Goal: Information Seeking & Learning: Find specific page/section

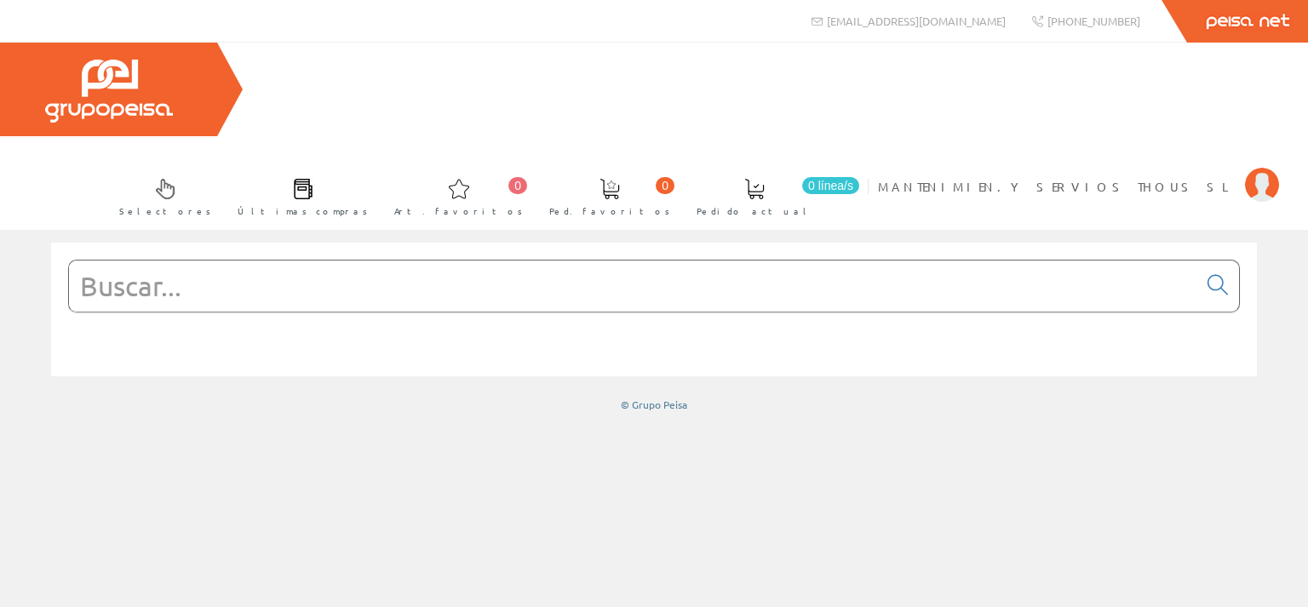
click at [135, 261] on input "text" at bounding box center [633, 286] width 1128 height 51
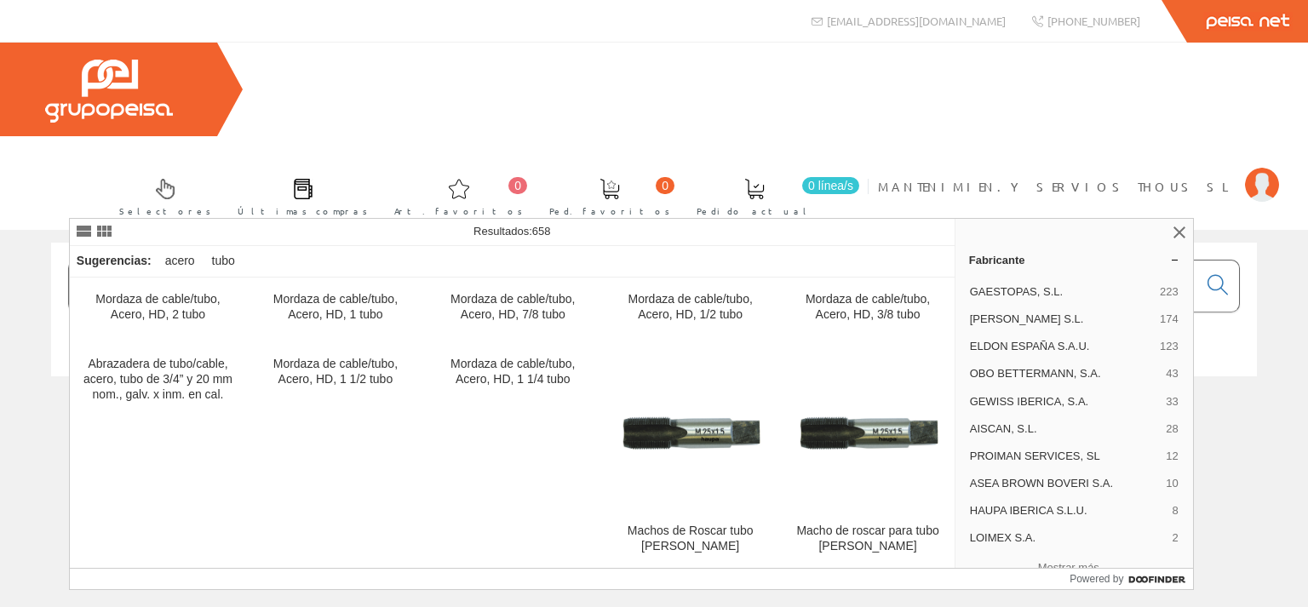
type input "TUBO DE ACERO"
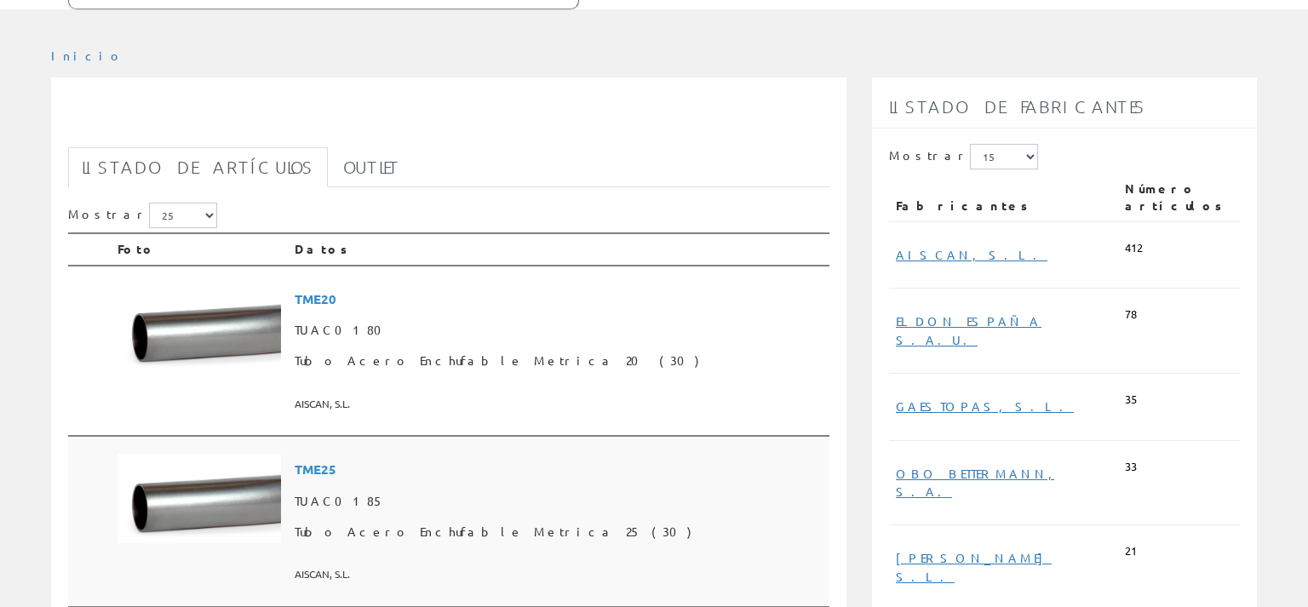
scroll to position [450, 0]
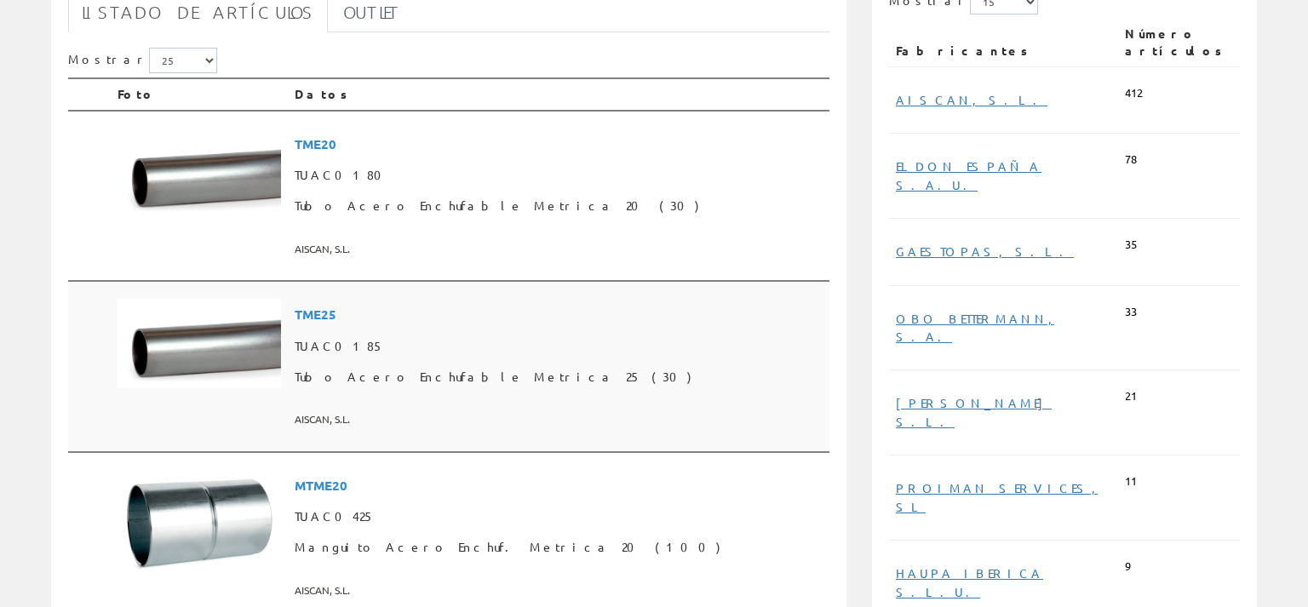
click at [407, 362] on span "Tubo Acero Enchufable Metrica 25 (30)" at bounding box center [559, 377] width 528 height 31
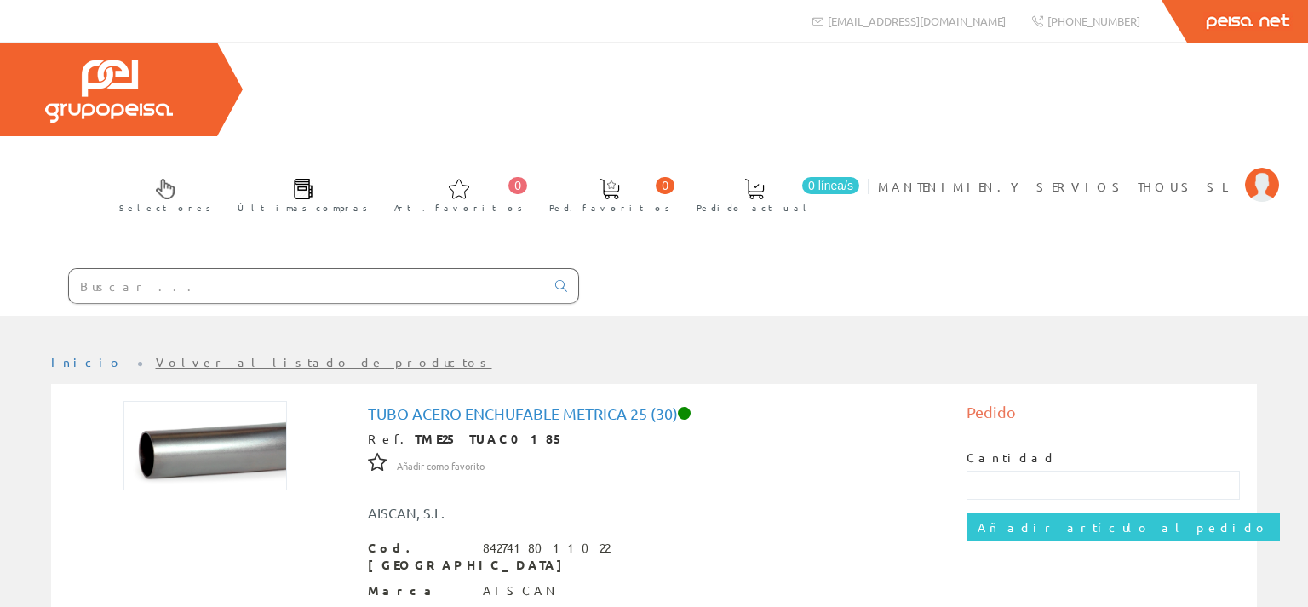
click at [91, 269] on input "text" at bounding box center [307, 286] width 476 height 34
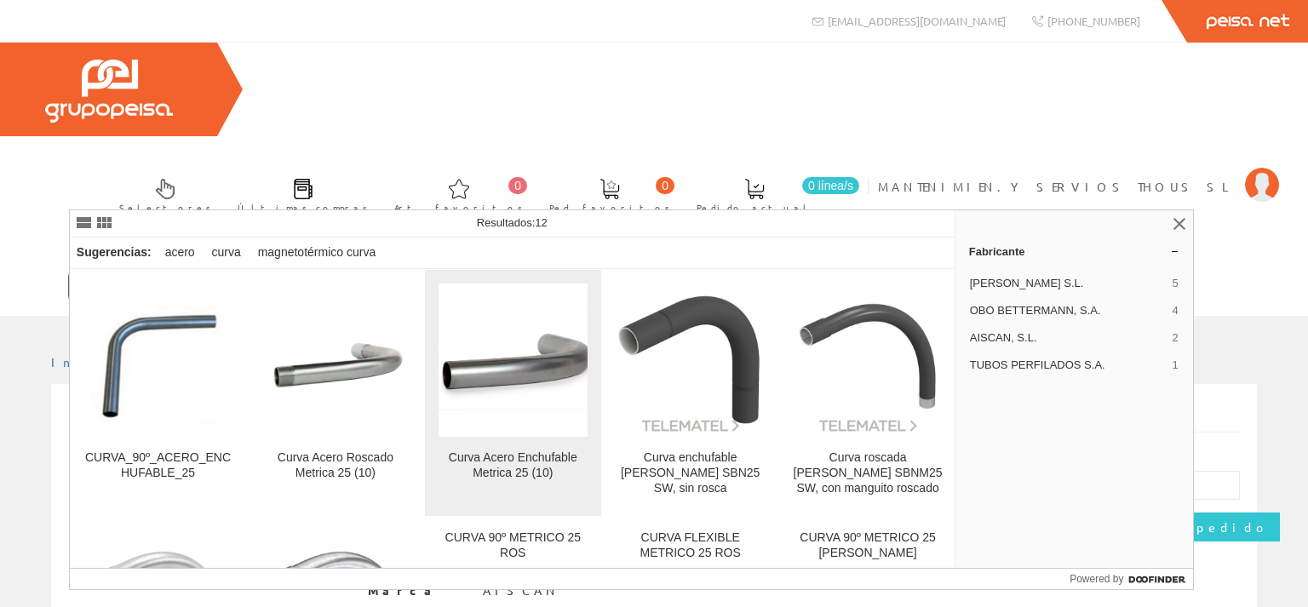
type input "CURVA ACERO 25"
click at [519, 421] on figure at bounding box center [513, 360] width 149 height 153
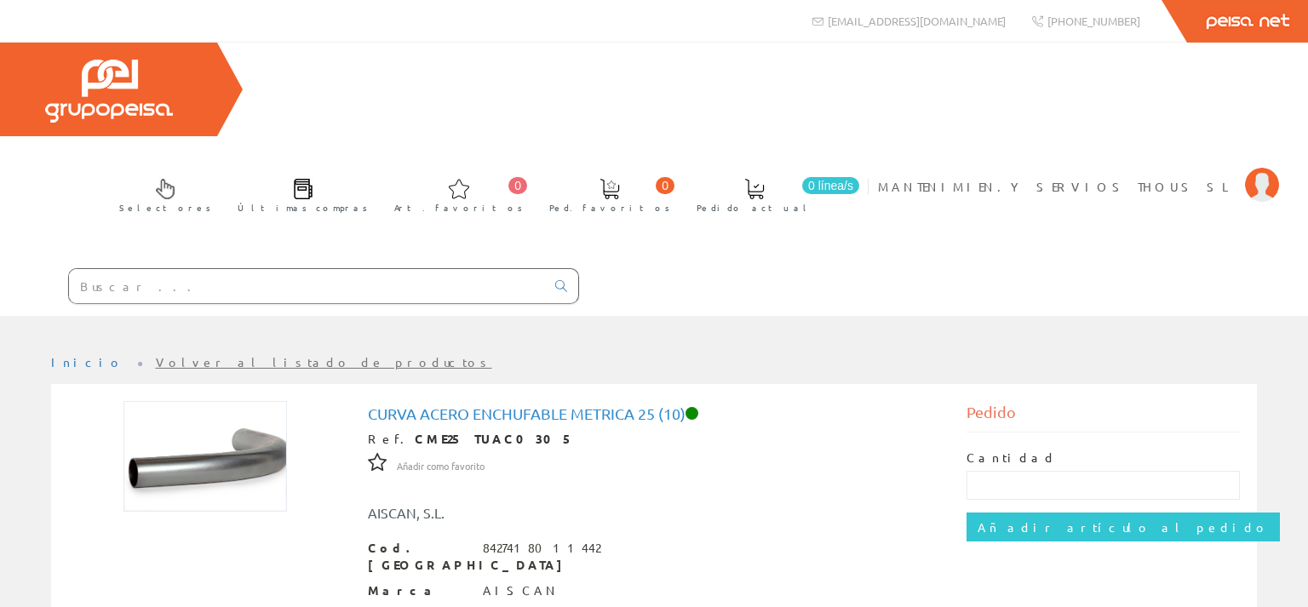
click at [156, 354] on link "Volver al listado de productos" at bounding box center [324, 361] width 336 height 15
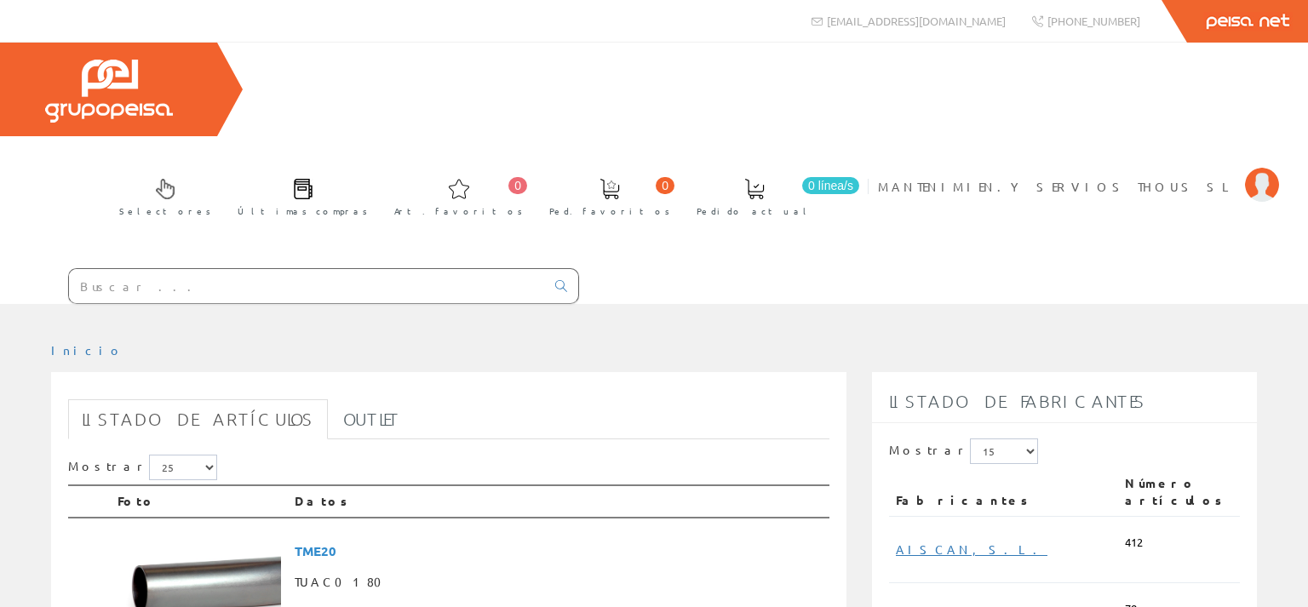
click at [115, 269] on input "text" at bounding box center [307, 286] width 476 height 34
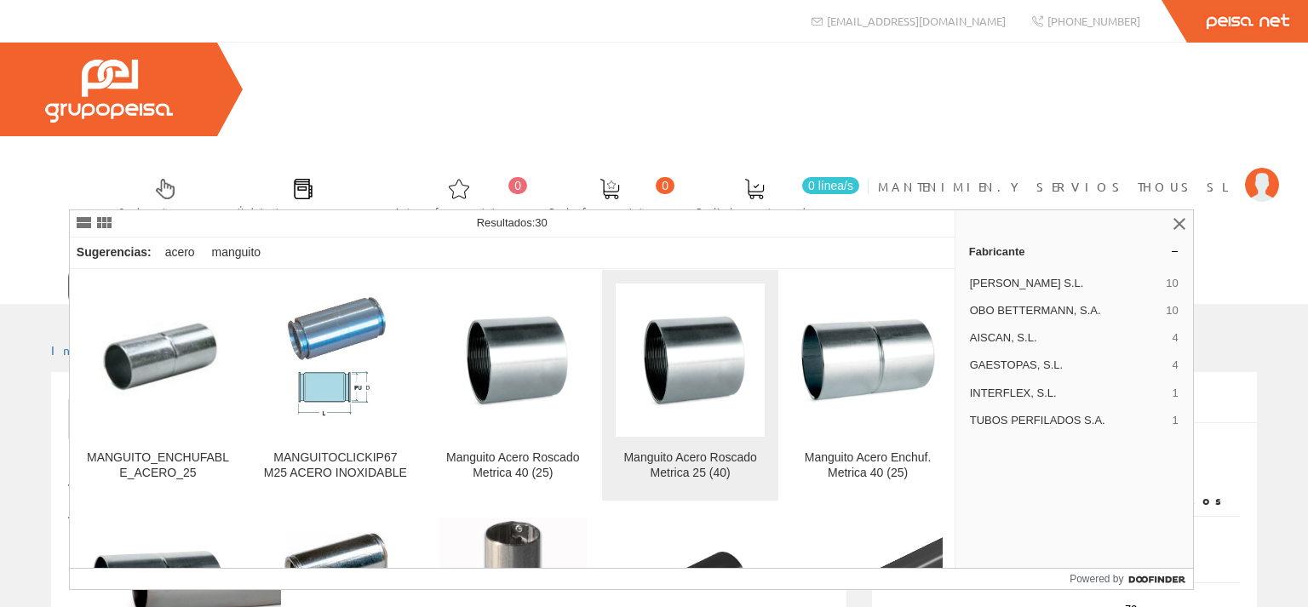
type input "MANGUITO ACERO 25"
click at [702, 363] on img at bounding box center [690, 360] width 149 height 114
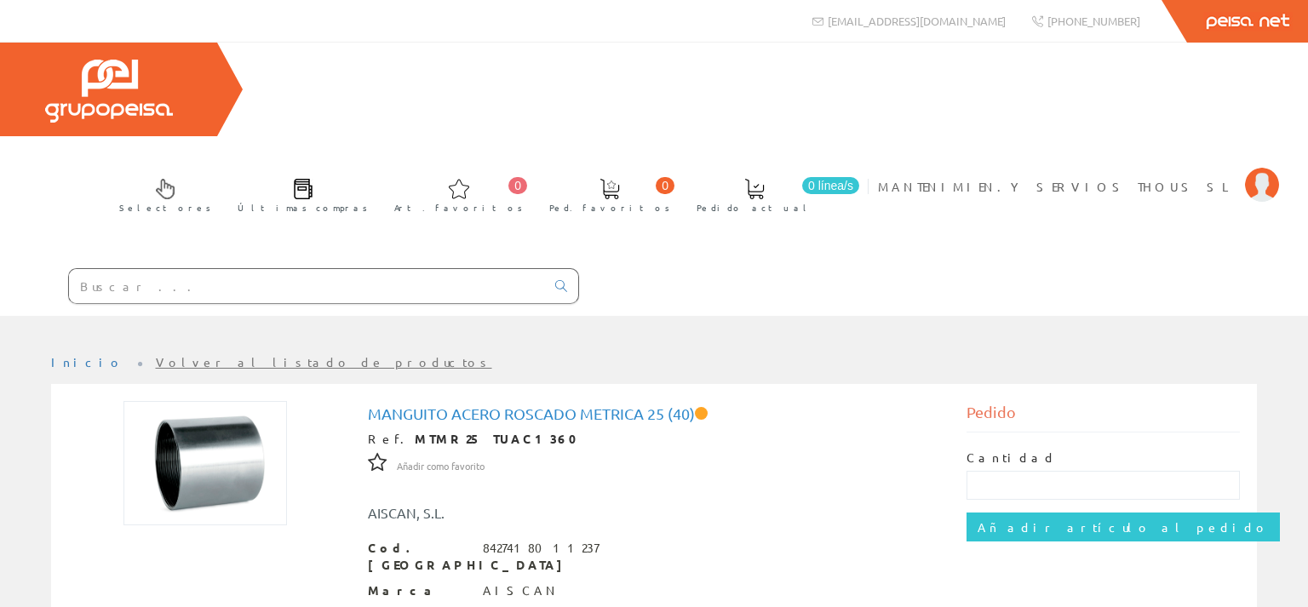
click at [97, 269] on input "text" at bounding box center [307, 286] width 476 height 34
paste input "CONO0501"
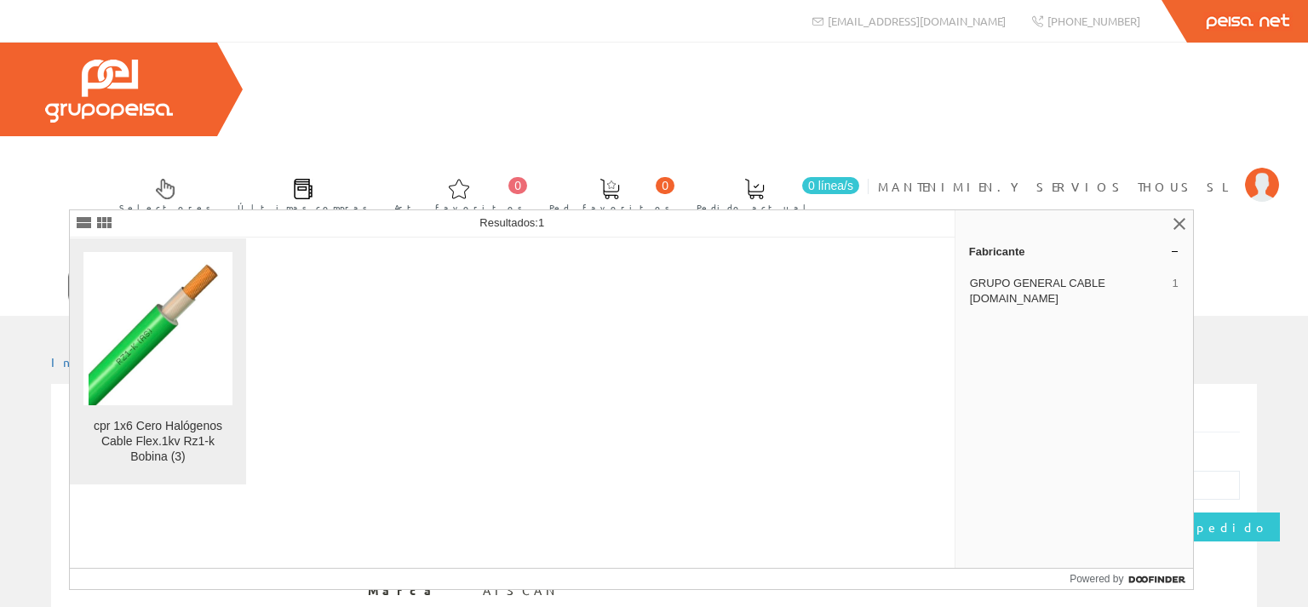
type input "CONO0501"
click at [141, 391] on img at bounding box center [159, 328] width 140 height 153
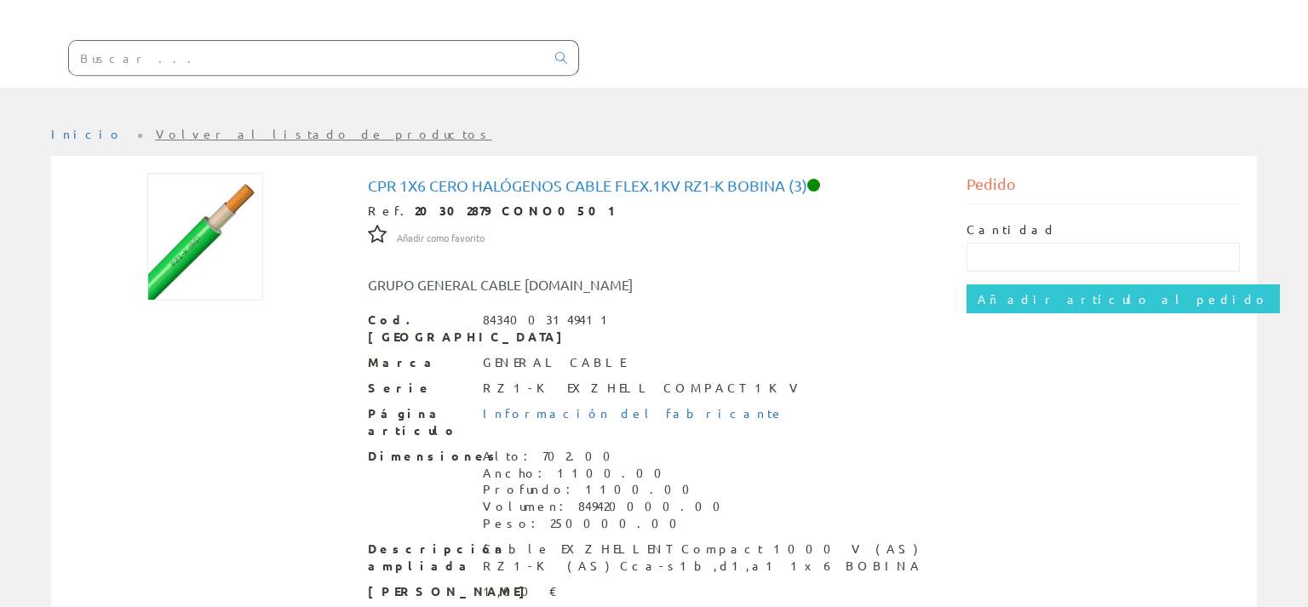
scroll to position [234, 0]
